Goal: Information Seeking & Learning: Understand process/instructions

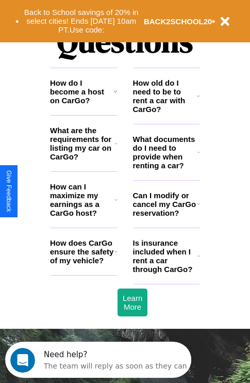
scroll to position [1251, 0]
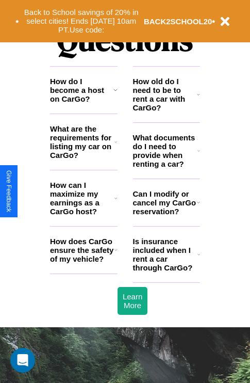
click at [84, 263] on h3 "How does CarGo ensure the safety of my vehicle?" at bounding box center [82, 250] width 65 height 26
click at [166, 216] on h3 "Can I modify or cancel my CarGo reservation?" at bounding box center [165, 203] width 64 height 26
click at [199, 99] on icon at bounding box center [198, 94] width 3 height 8
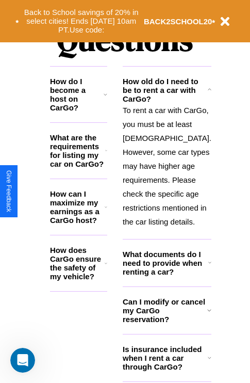
click at [107, 155] on icon at bounding box center [106, 151] width 2 height 8
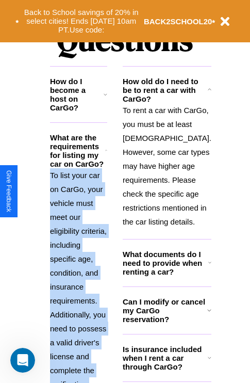
scroll to position [1325, 0]
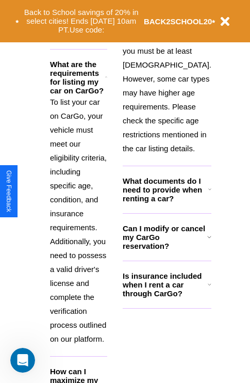
click at [107, 381] on icon at bounding box center [106, 385] width 3 height 8
click at [84, 33] on button "Back to School savings of 20% in select cities! Ends [DATE] 10am PT. Use code:" at bounding box center [81, 21] width 125 height 32
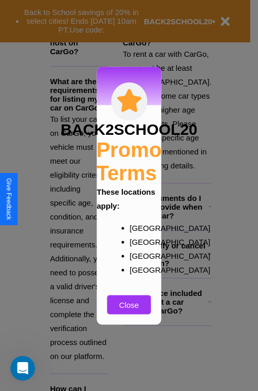
click at [115, 34] on div at bounding box center [129, 195] width 258 height 391
